Goal: Find specific page/section

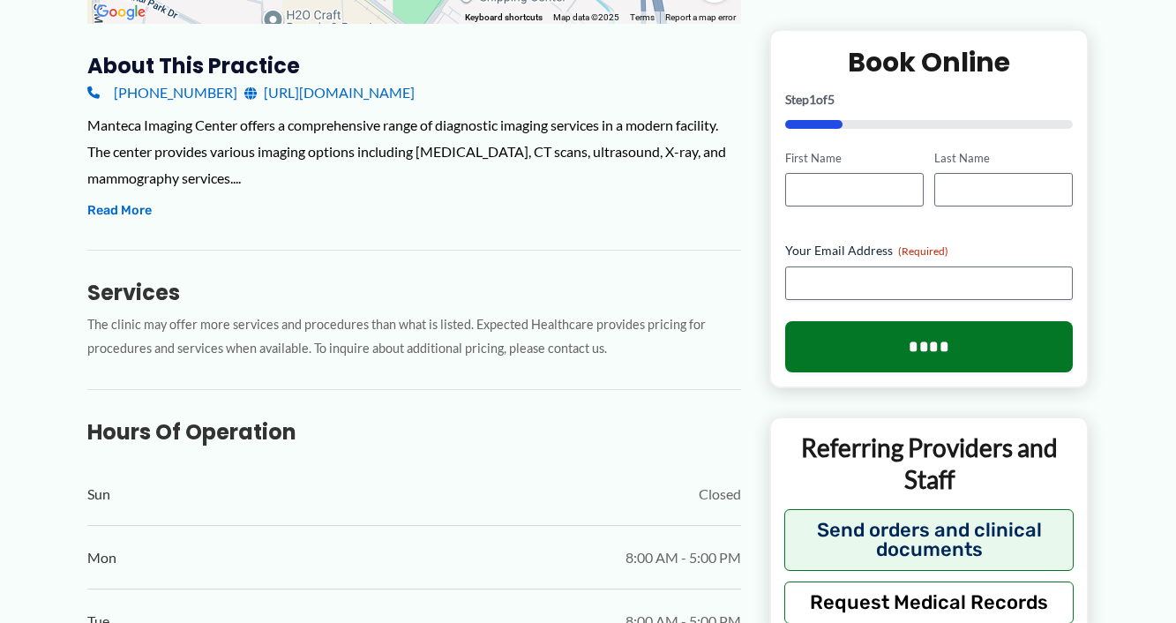
scroll to position [589, 0]
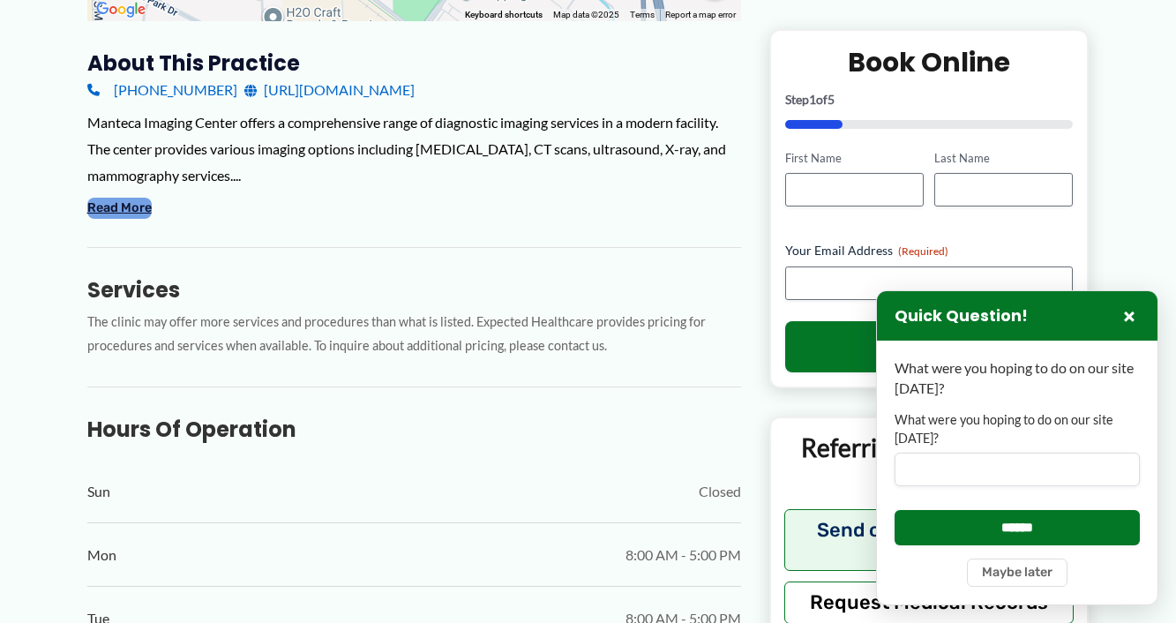
click at [133, 207] on button "Read More" at bounding box center [119, 208] width 64 height 21
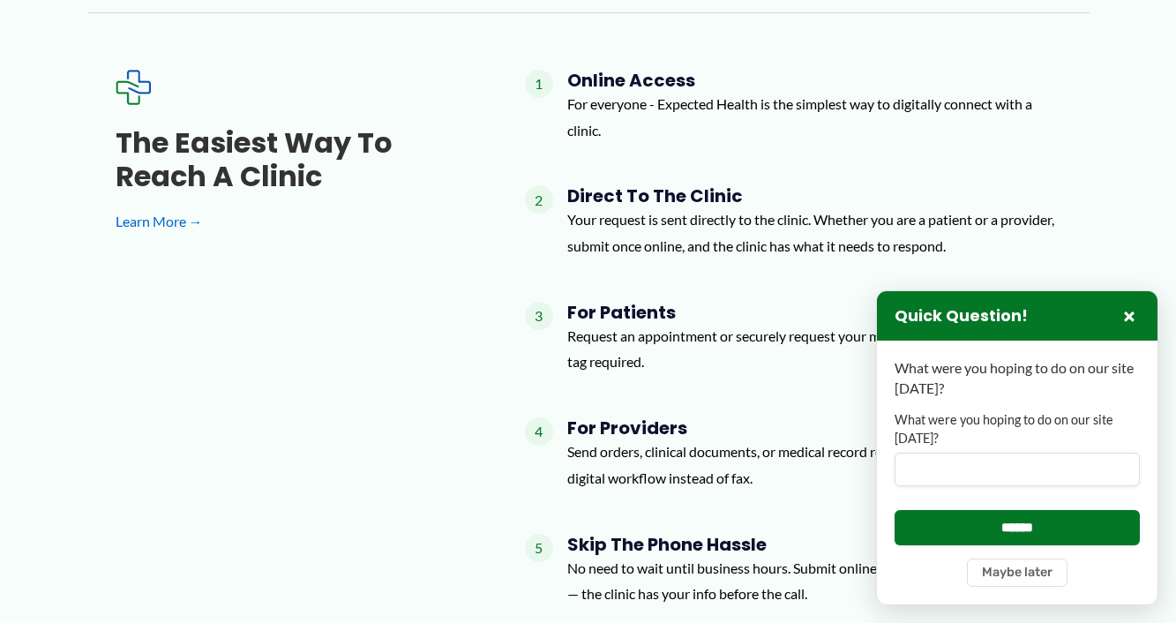
scroll to position [2144, 0]
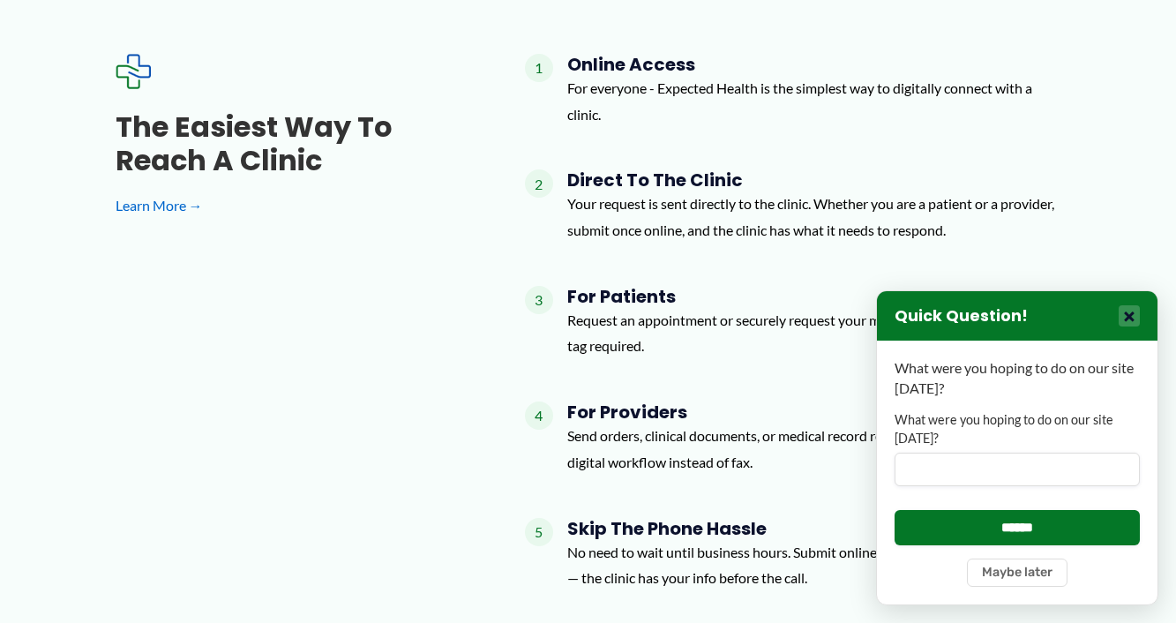
click at [1131, 313] on button "×" at bounding box center [1128, 315] width 21 height 21
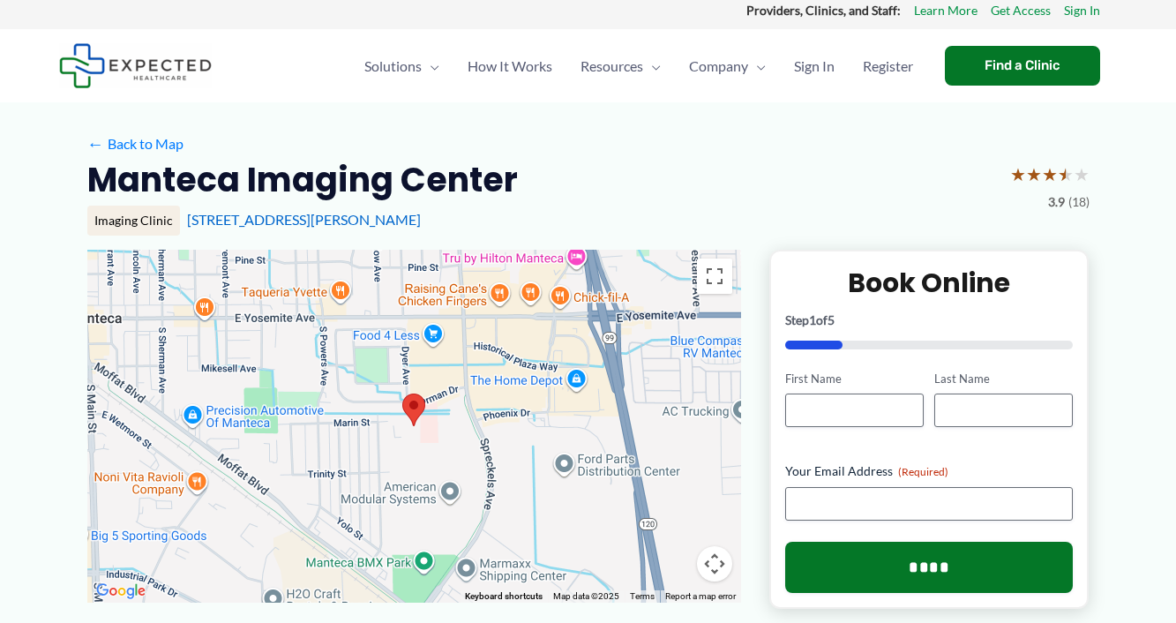
scroll to position [0, 0]
